Goal: Check status: Check status

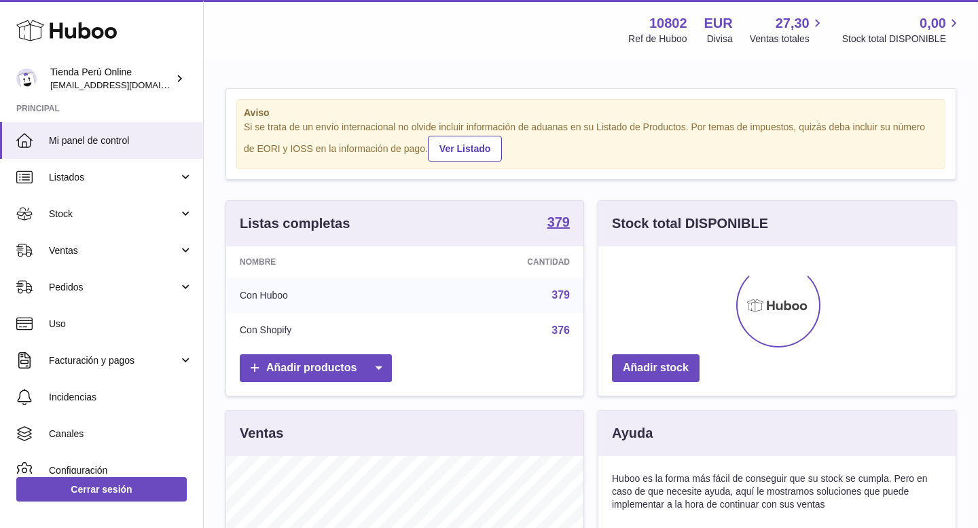
scroll to position [212, 357]
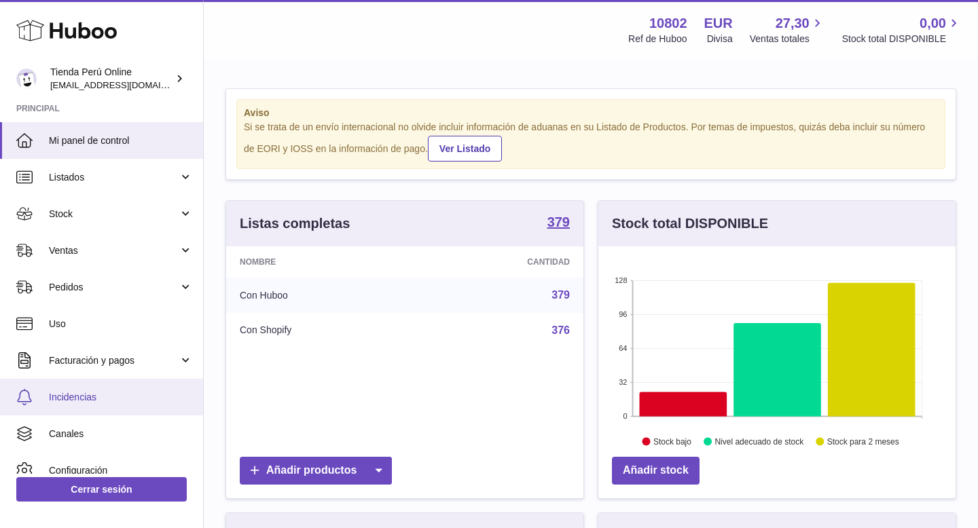
click at [98, 391] on span "Incidencias" at bounding box center [121, 397] width 144 height 13
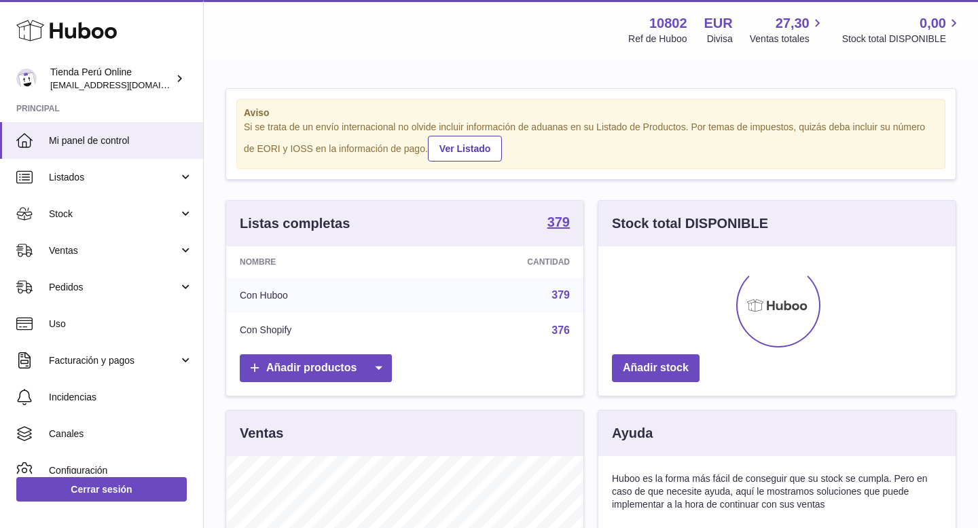
scroll to position [212, 357]
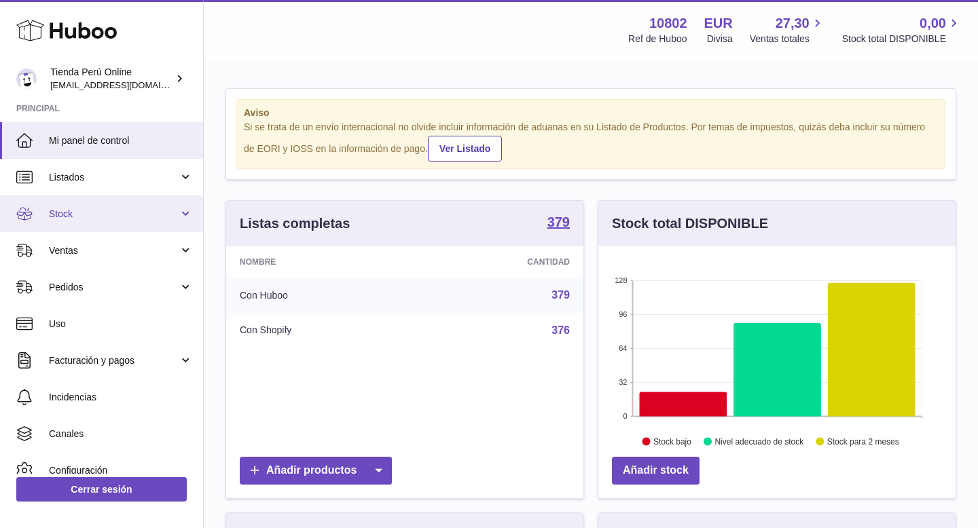
click at [77, 221] on link "Stock" at bounding box center [101, 214] width 203 height 37
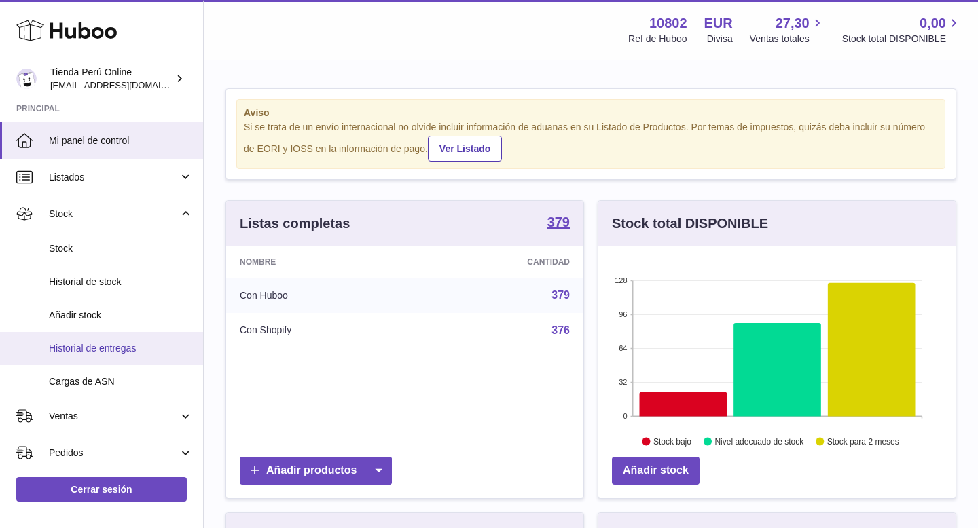
click at [107, 345] on span "Historial de entregas" at bounding box center [121, 348] width 144 height 13
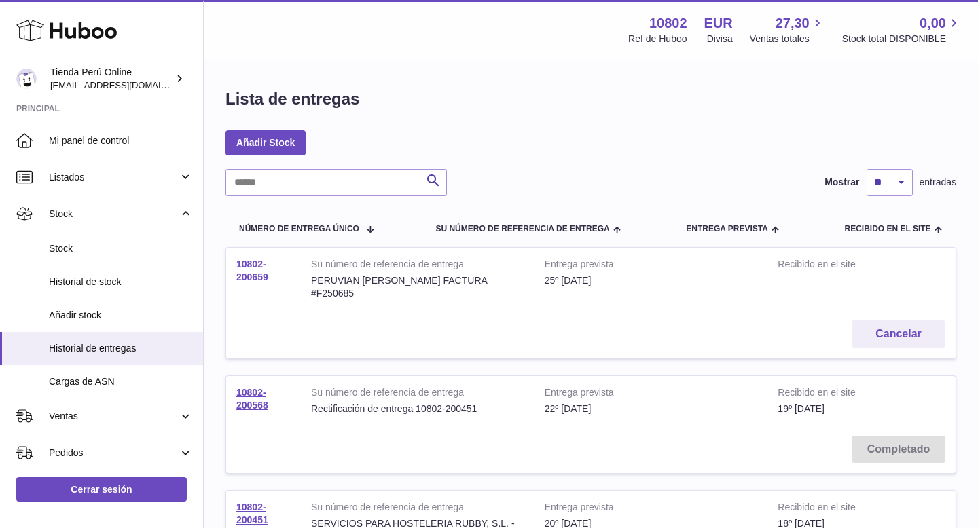
click at [246, 277] on link "10802-200659" at bounding box center [252, 271] width 32 height 24
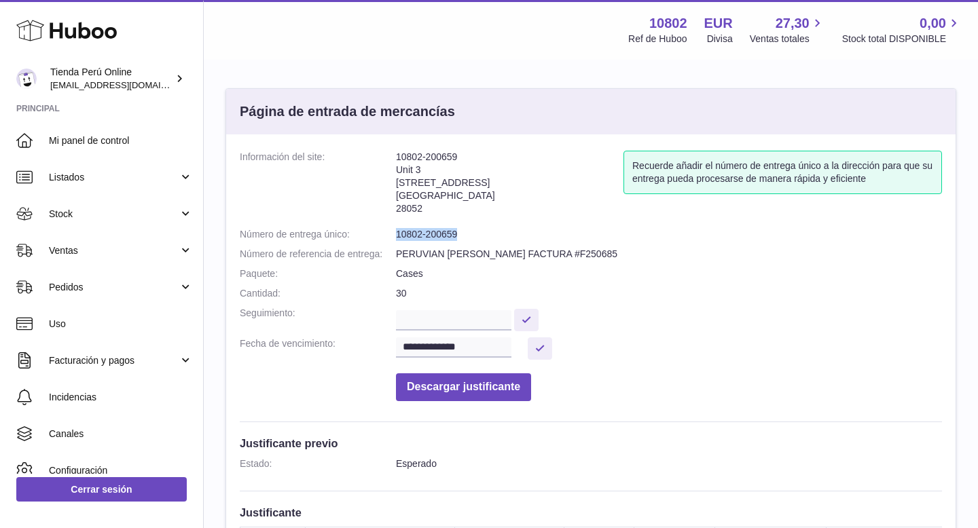
drag, startPoint x: 397, startPoint y: 234, endPoint x: 524, endPoint y: 234, distance: 127.7
click at [524, 234] on dd "10802-200659" at bounding box center [669, 234] width 546 height 13
copy dd "10802-200659"
